Goal: Task Accomplishment & Management: Manage account settings

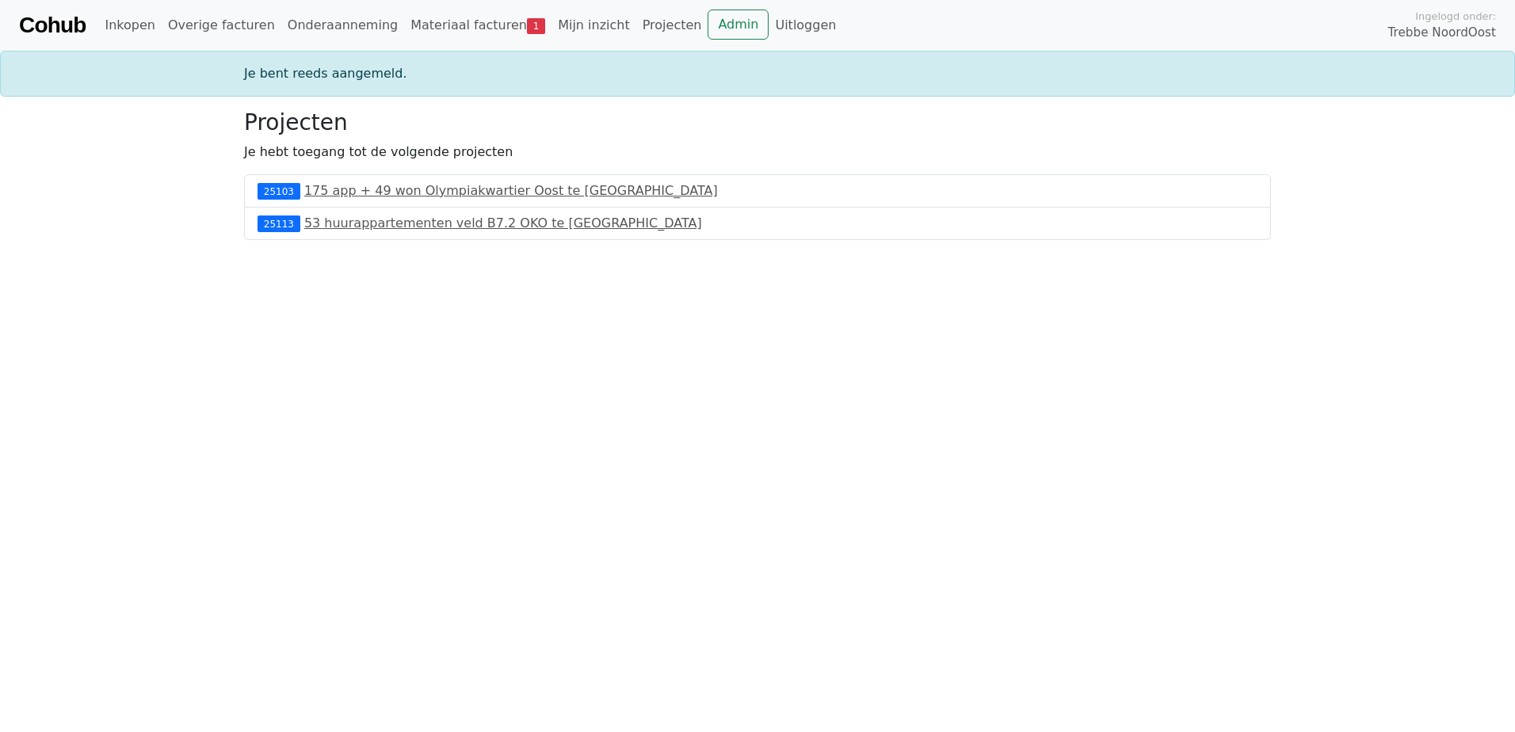
click at [490, 9] on div "Cohub Inkopen Overige facturen Onderaanneming Materiaal facturen 1 Mijn inzicht…" at bounding box center [757, 25] width 1515 height 51
click at [482, 23] on link "Materiaal facturen 1" at bounding box center [477, 26] width 147 height 32
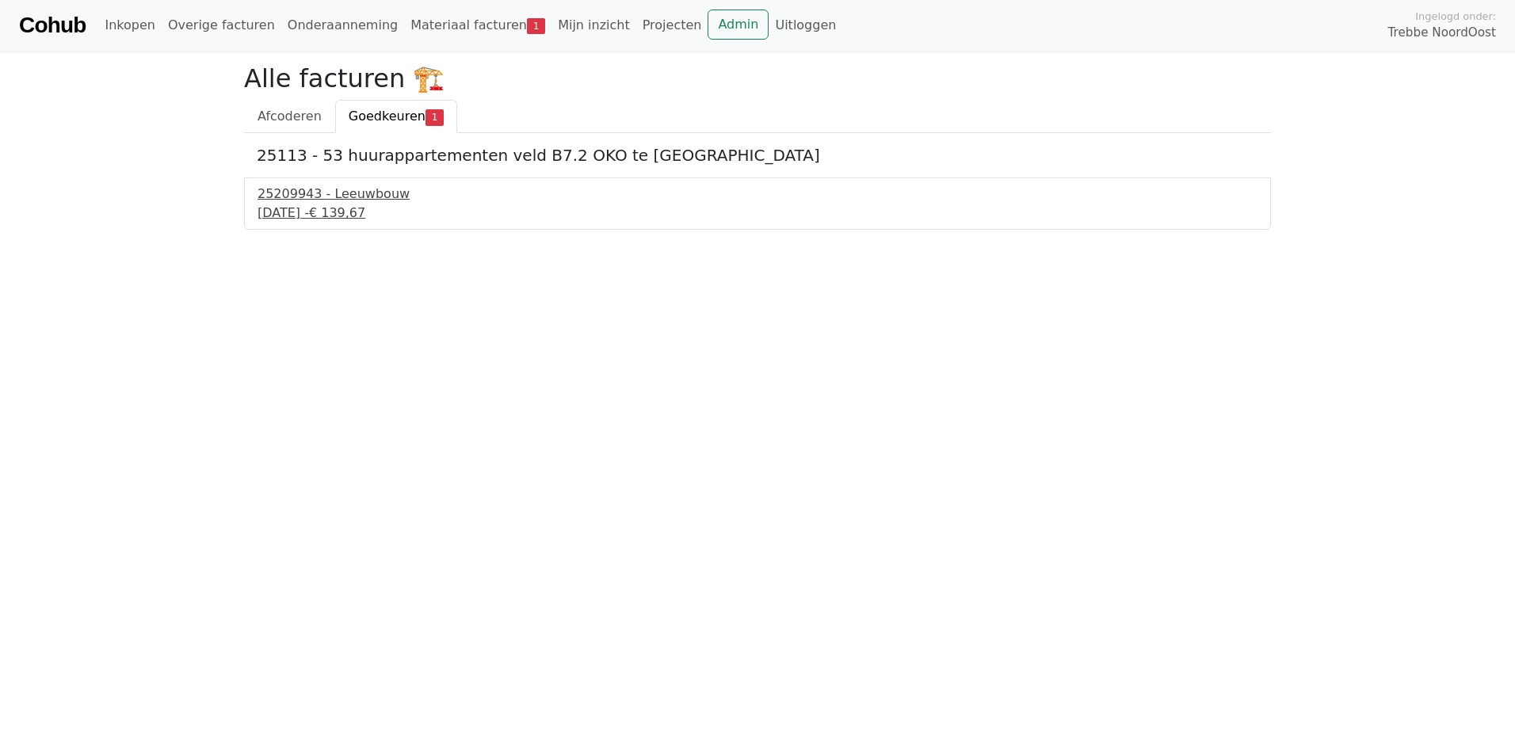
click at [353, 196] on div "25209943 - Leeuwbouw" at bounding box center [758, 194] width 1000 height 19
